Goal: Find specific page/section: Find specific page/section

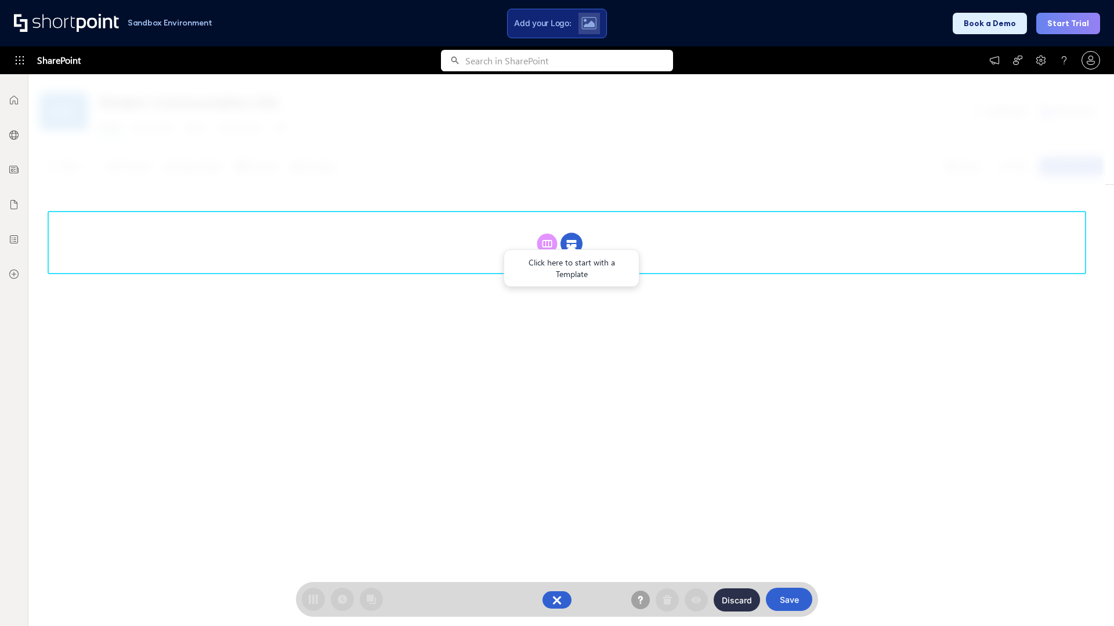
click at [571, 233] on circle at bounding box center [571, 244] width 22 height 22
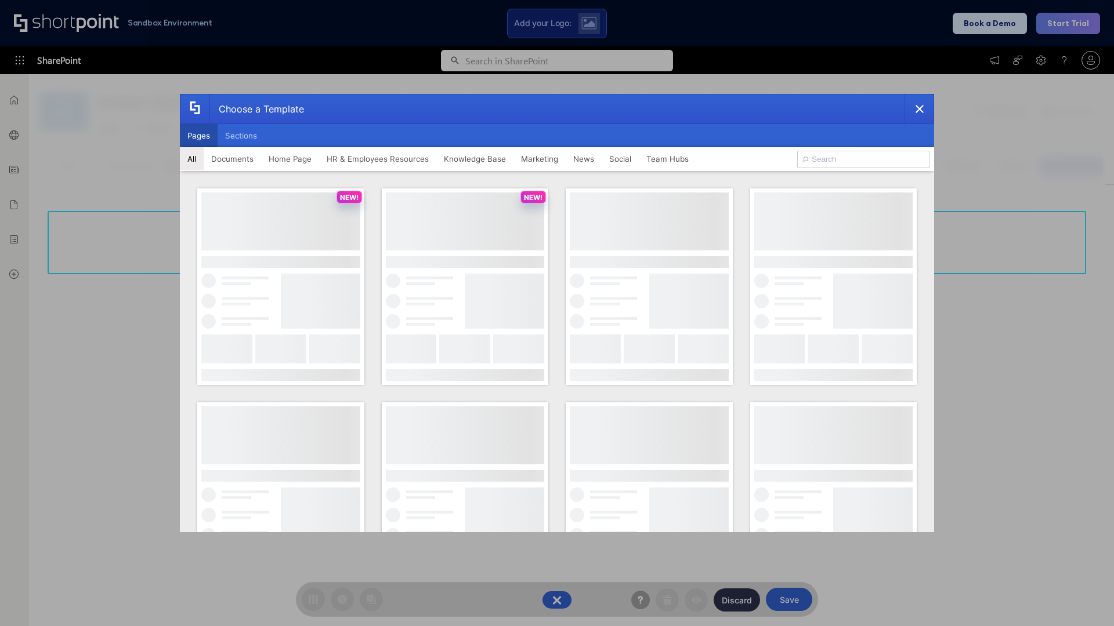
scroll to position [159, 0]
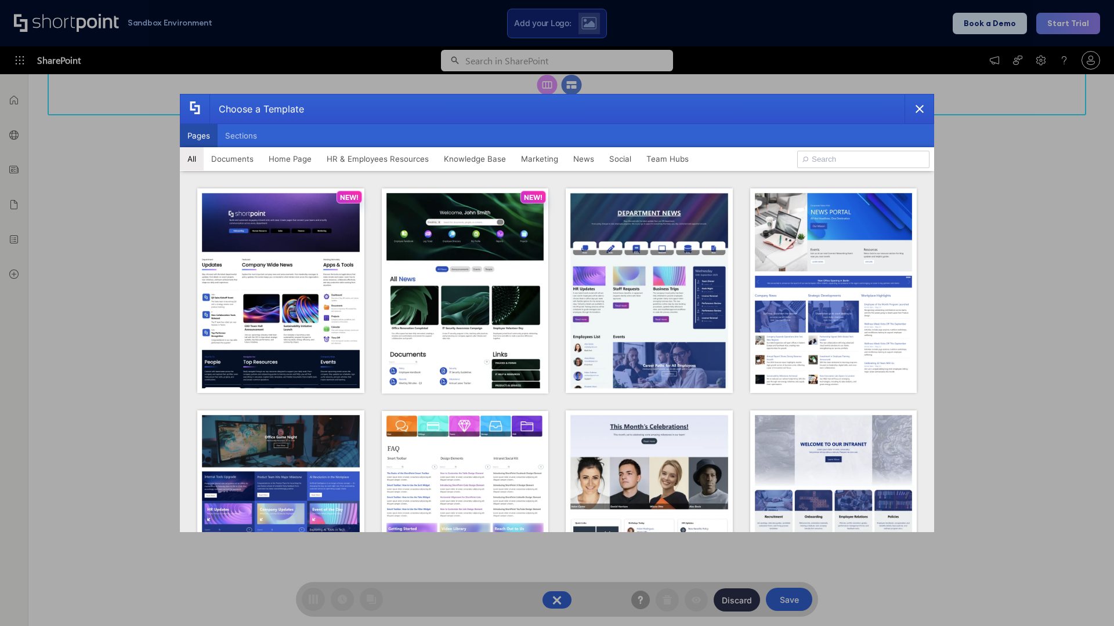
click at [198, 136] on button "Pages" at bounding box center [199, 135] width 38 height 23
type input "Documents 1"
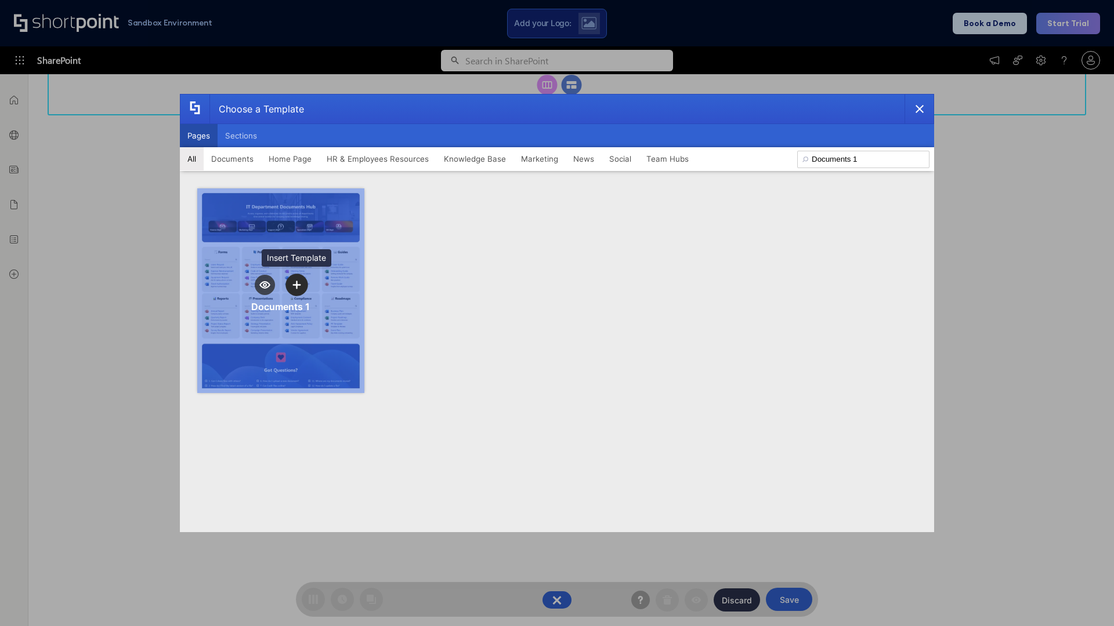
click at [296, 285] on icon "template selector" at bounding box center [296, 285] width 8 height 8
